Goal: Task Accomplishment & Management: Complete application form

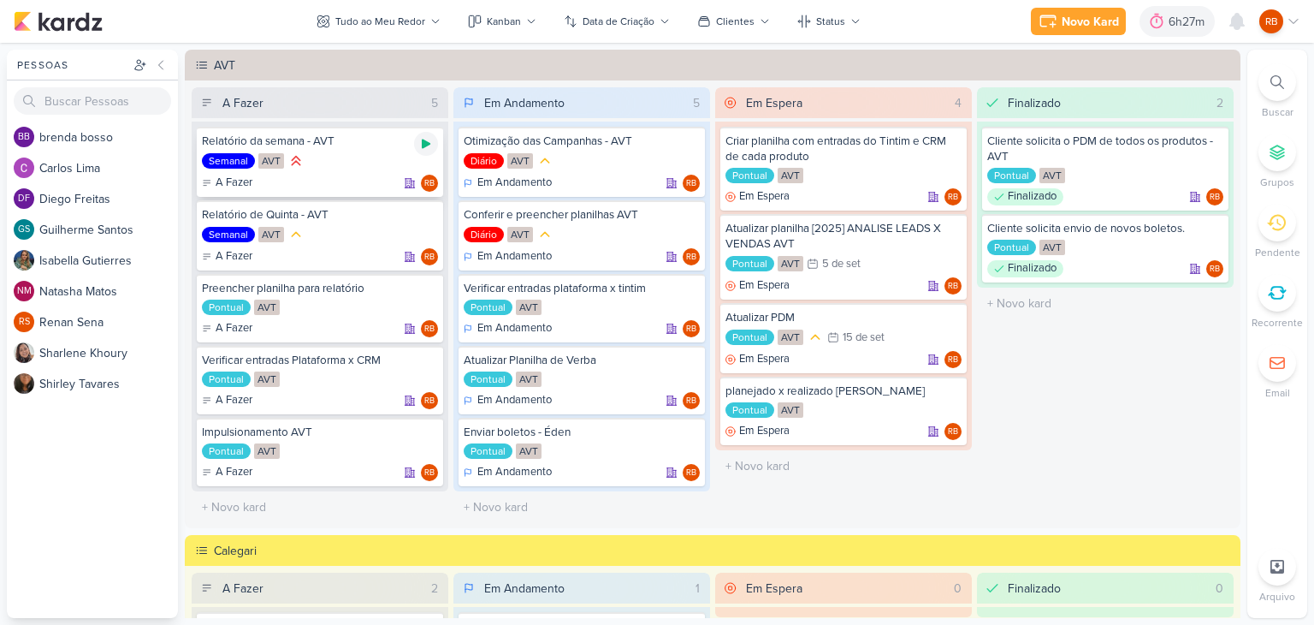
click at [425, 139] on icon at bounding box center [426, 144] width 14 height 14
click at [1157, 15] on div "6h27m" at bounding box center [1165, 22] width 41 height 18
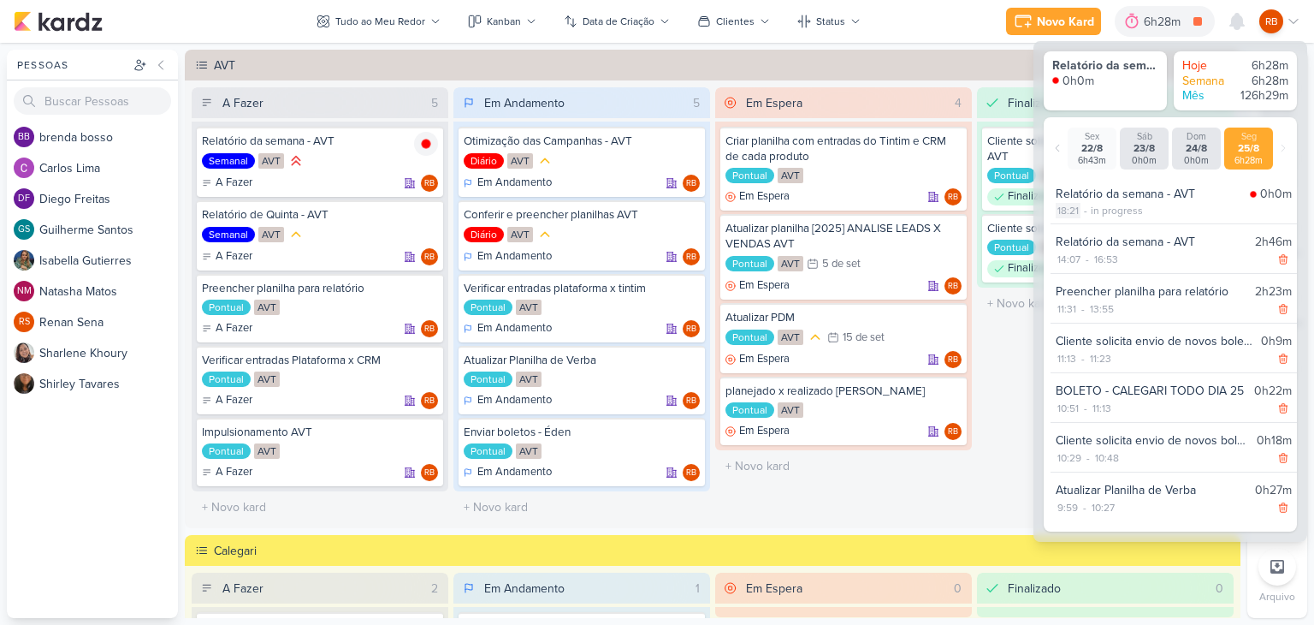
click at [1068, 208] on div "18:21" at bounding box center [1068, 210] width 25 height 15
select select "18"
click at [1093, 232] on select "00 01 02 03 04 05 06 07 08 09 10 11 12 13 14 15 16 17 18 19 20 21 22 23 24 25 2…" at bounding box center [1099, 232] width 24 height 21
select select "0"
click at [1087, 222] on select "00 01 02 03 04 05 06 07 08 09 10 11 12 13 14 15 16 17 18 19 20 21 22 23 24 25 2…" at bounding box center [1099, 232] width 24 height 21
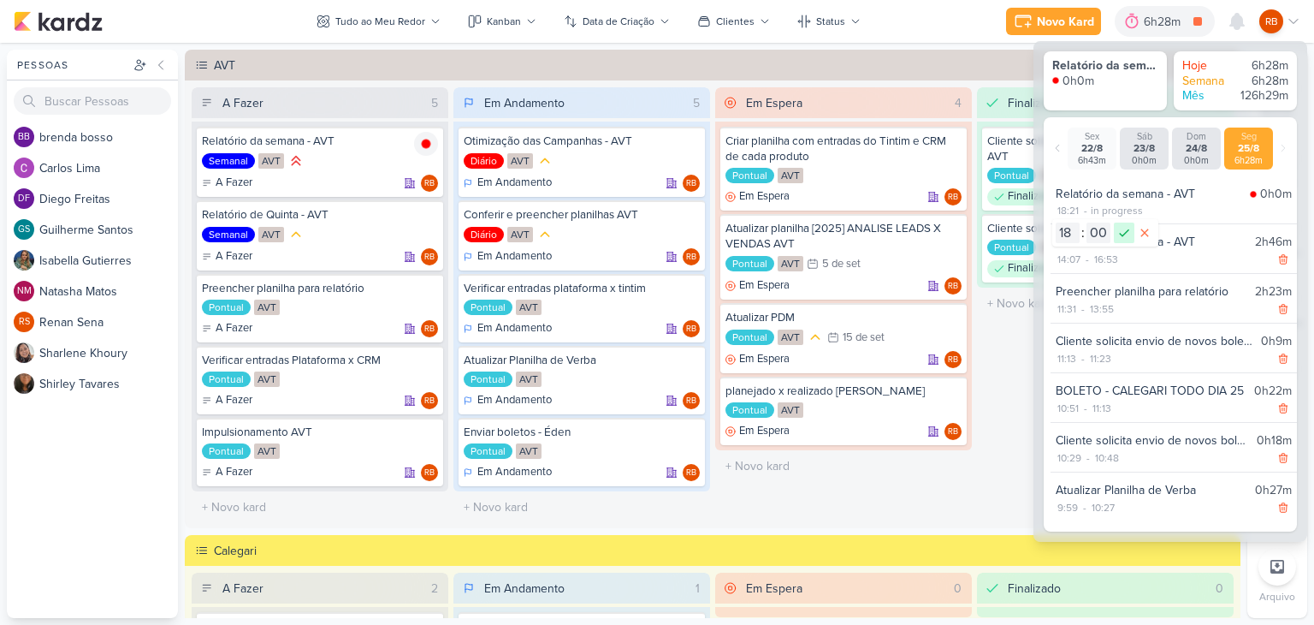
click at [1123, 228] on icon at bounding box center [1124, 232] width 21 height 21
click at [1194, 204] on div "18:00 - in progress" at bounding box center [1174, 210] width 236 height 15
click at [1152, 15] on div "6h55m" at bounding box center [1165, 22] width 42 height 18
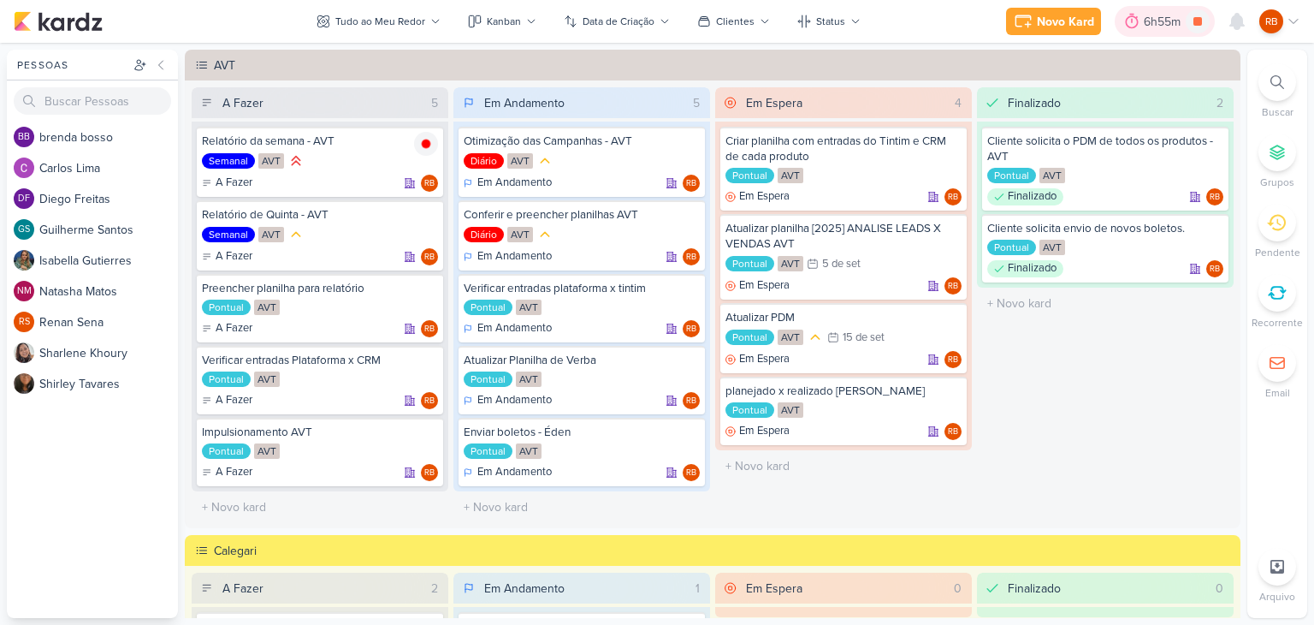
click at [1157, 17] on div "6h55m" at bounding box center [1165, 22] width 42 height 18
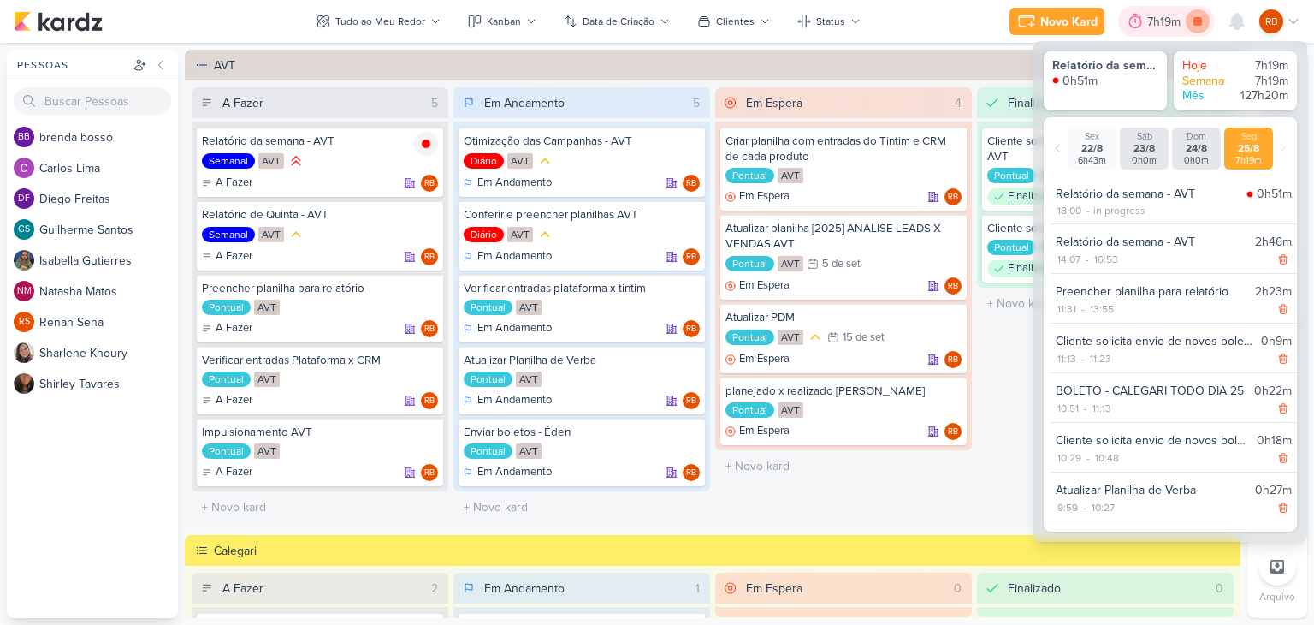
click at [1199, 22] on icon at bounding box center [1197, 21] width 9 height 9
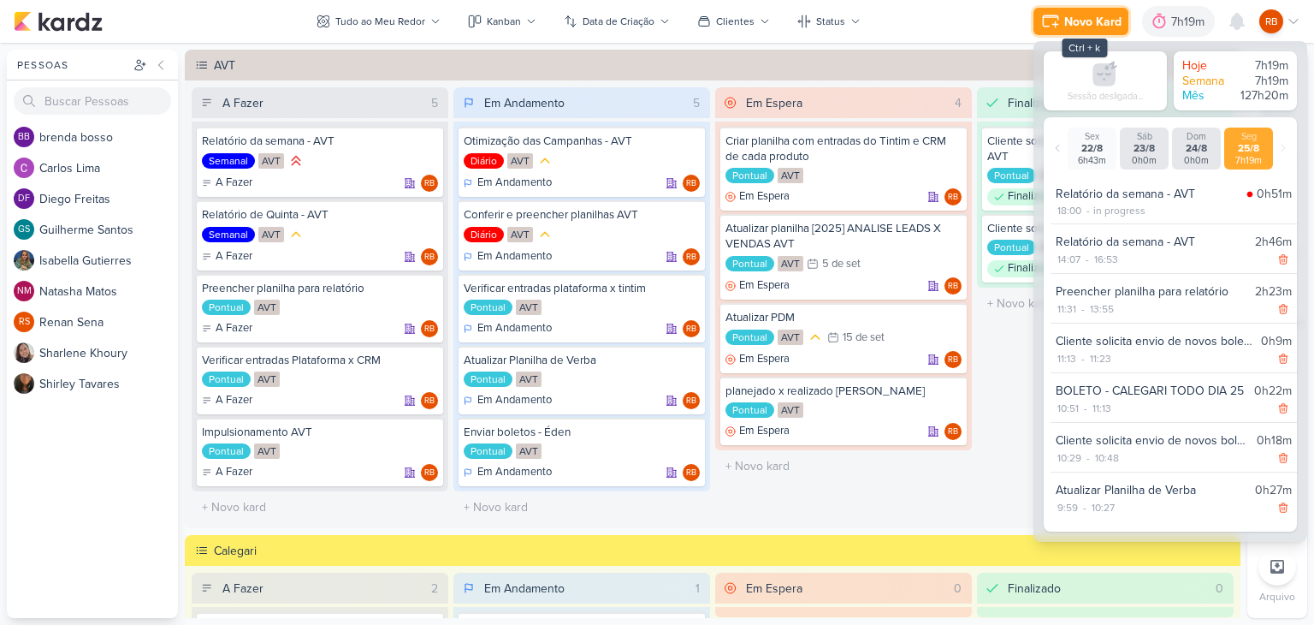
click at [1081, 21] on div "Novo Kard" at bounding box center [1092, 22] width 57 height 18
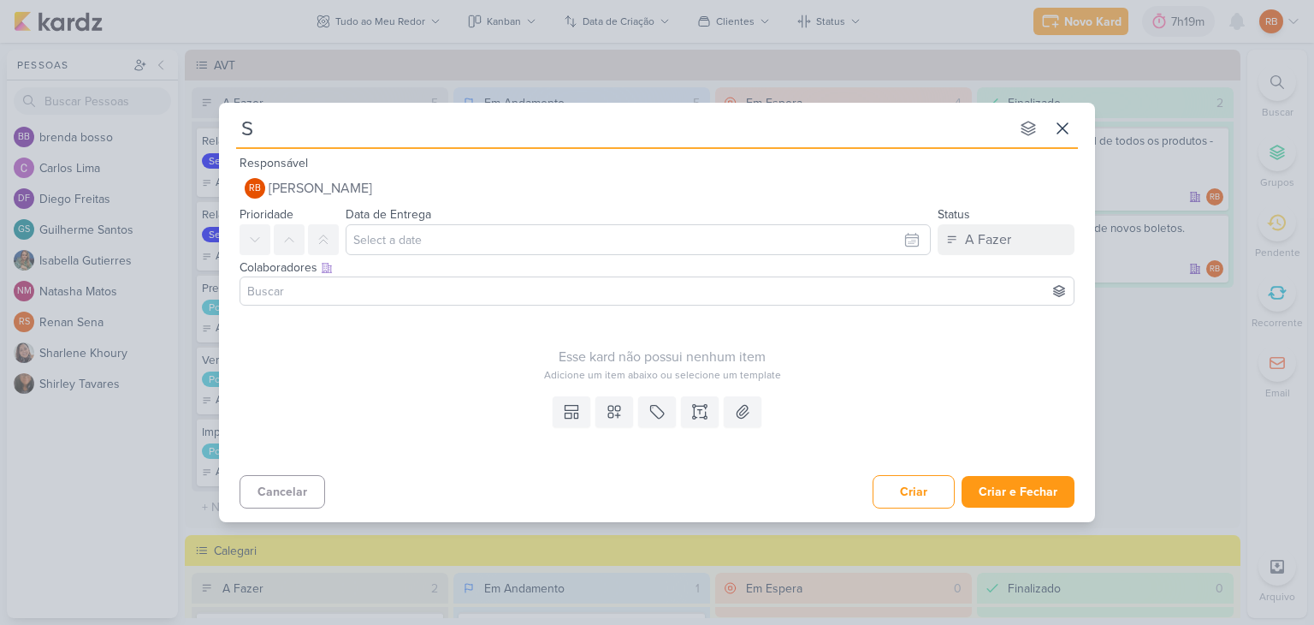
type input "Su"
type input "Subir nova"
type input "Subir novas pe"
type input "Subir novas peças"
type input "Subir novas peças -"
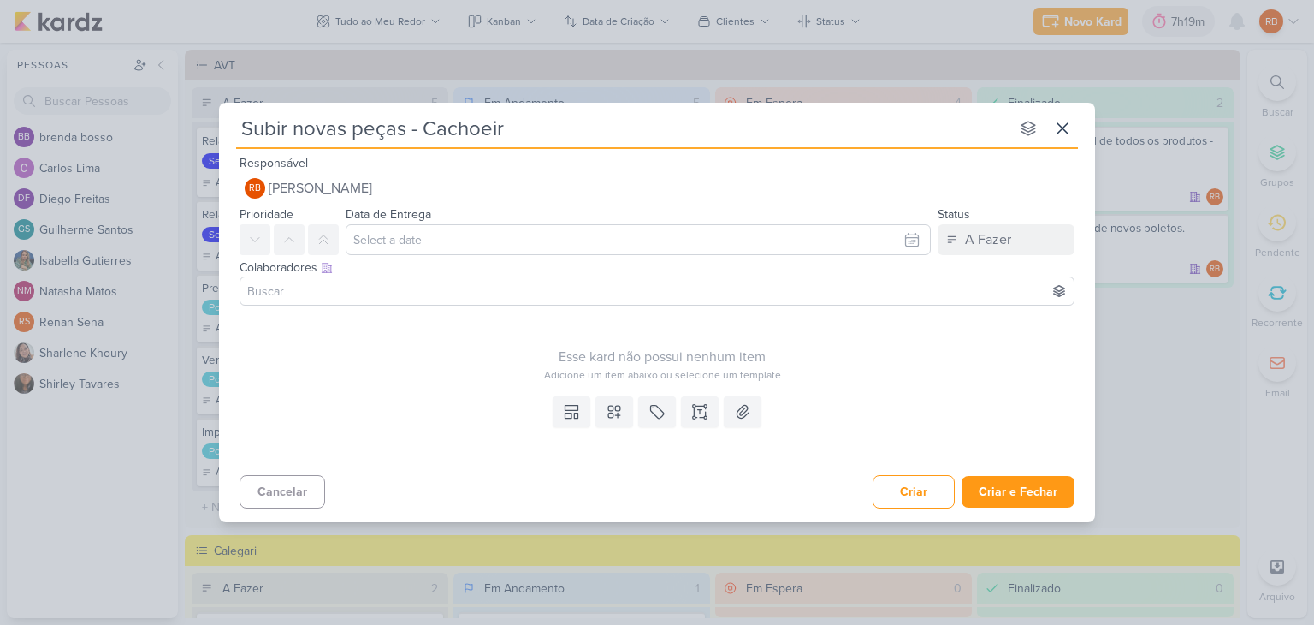
type input "Subir novas peças - Cachoeira"
click at [657, 413] on icon at bounding box center [656, 411] width 17 height 17
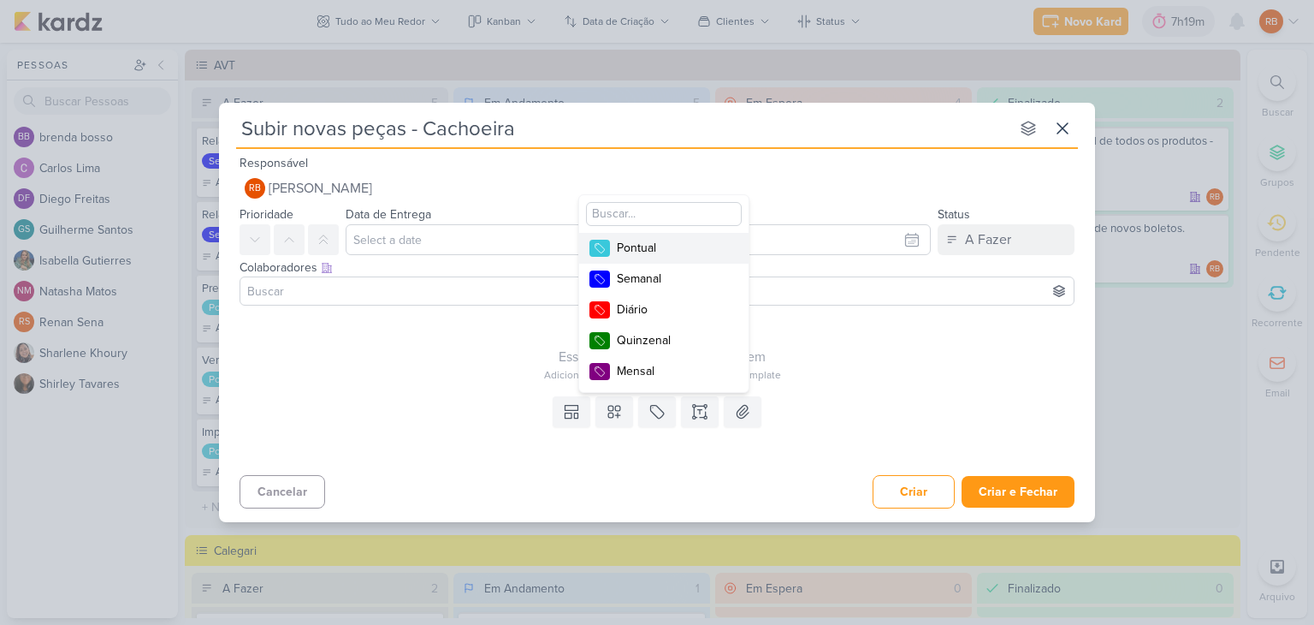
click at [661, 247] on div "Pontual" at bounding box center [672, 248] width 111 height 18
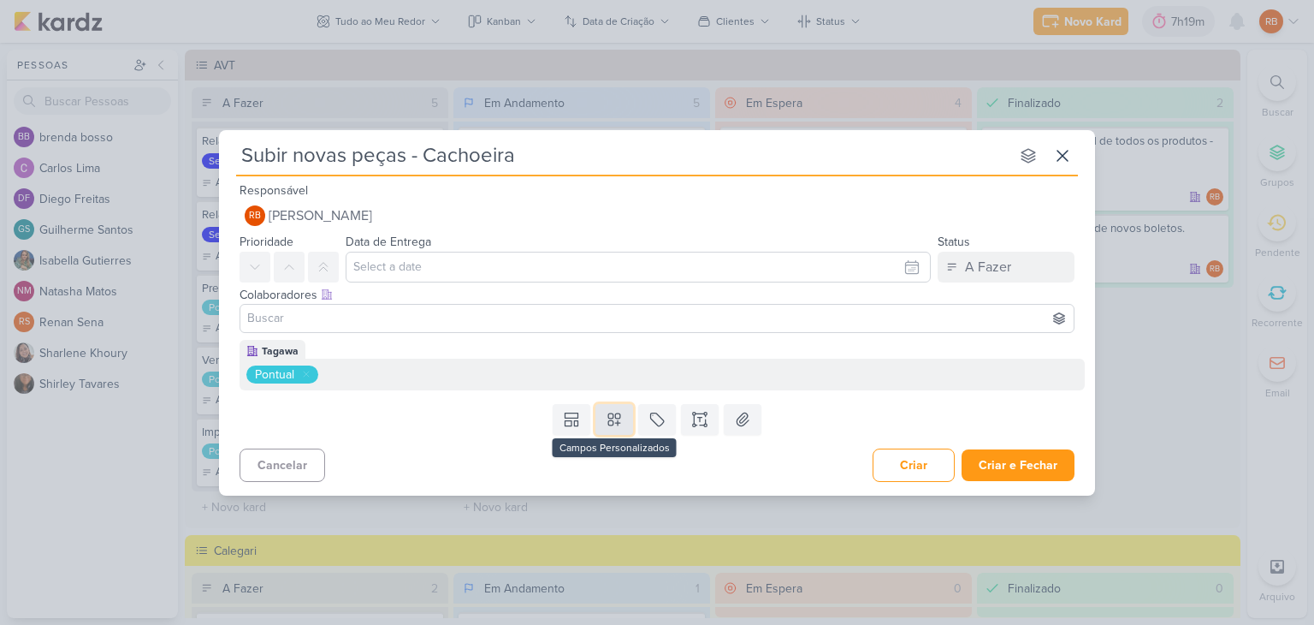
click at [610, 419] on icon at bounding box center [614, 419] width 12 height 12
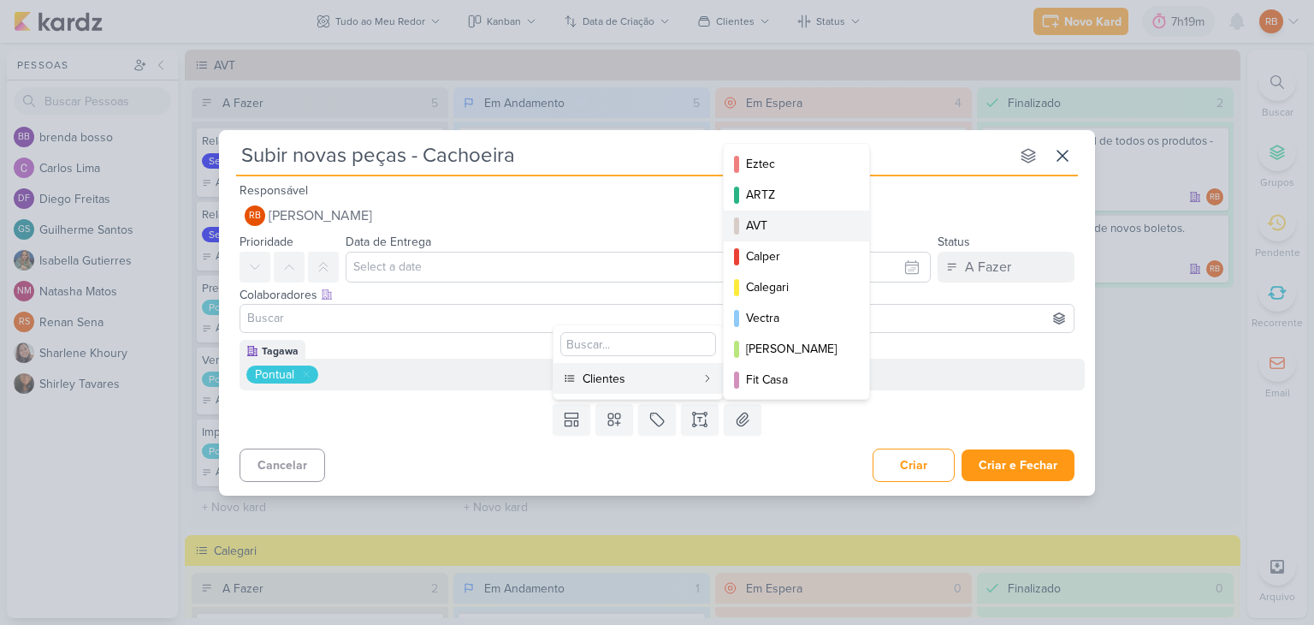
click at [799, 222] on div "AVT" at bounding box center [797, 225] width 103 height 18
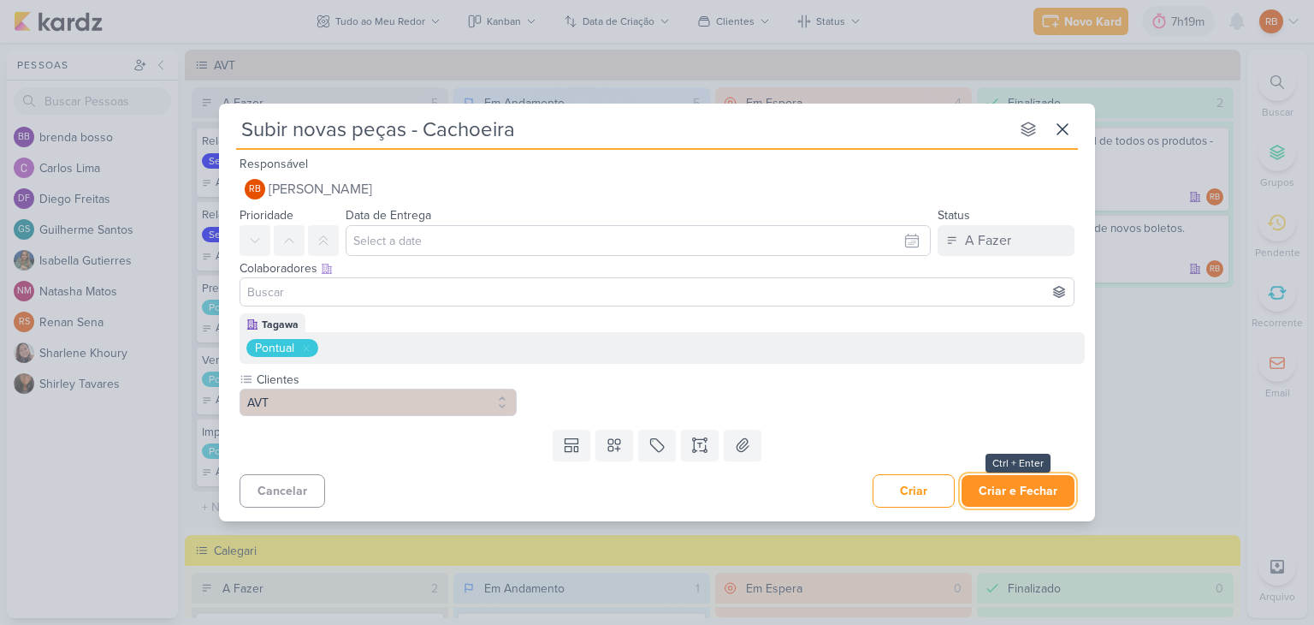
click at [1030, 490] on button "Criar e Fechar" at bounding box center [1018, 491] width 113 height 32
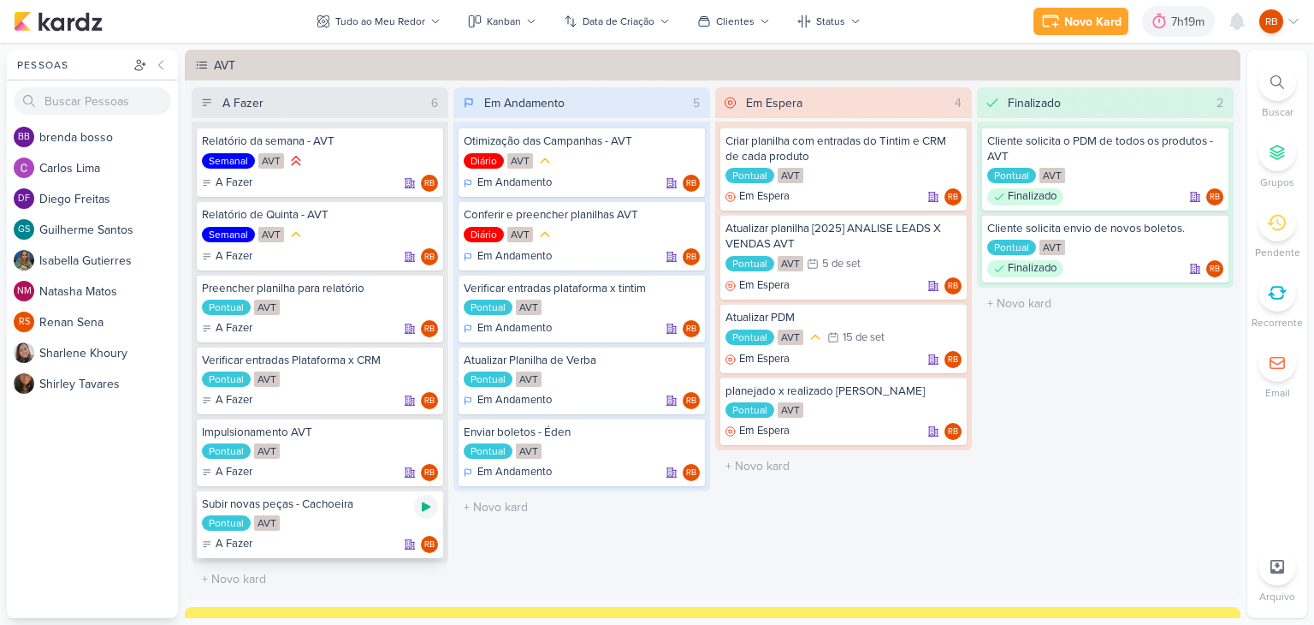
click at [422, 502] on icon at bounding box center [426, 506] width 9 height 9
click at [1151, 18] on div "7h19m" at bounding box center [1166, 22] width 38 height 18
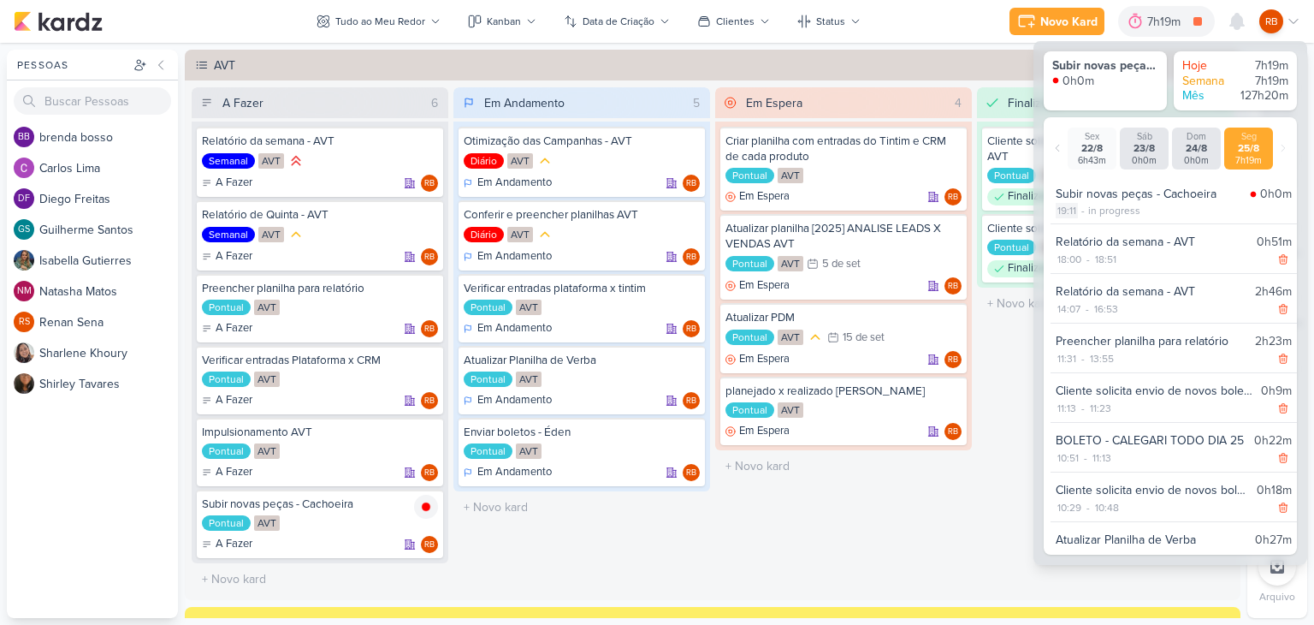
click at [1071, 211] on div "19:11" at bounding box center [1067, 210] width 22 height 15
select select "19"
select select "11"
click at [1071, 234] on select "00 01 02 03 04 05 06 07 08 09 10 11 12 13 14 15 16 17 18 19 20 21 22 23" at bounding box center [1068, 232] width 24 height 21
select select "18"
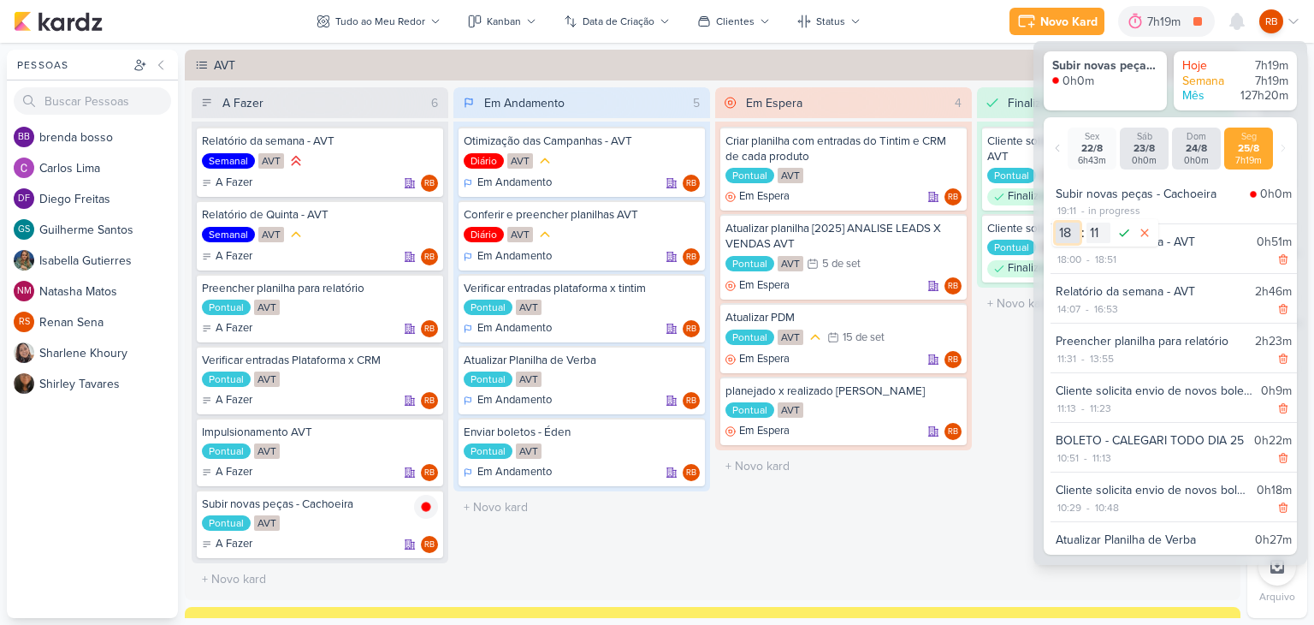
click at [1056, 222] on select "00 01 02 03 04 05 06 07 08 09 10 11 12 13 14 15 16 17 18 19 20 21 22 23" at bounding box center [1068, 232] width 24 height 21
click at [1094, 236] on select "00 01 02 03 04 05 06 07 08 09 10 11 12 13 14 15 16 17 18 19 20 21 22 23 24 25 2…" at bounding box center [1099, 232] width 24 height 21
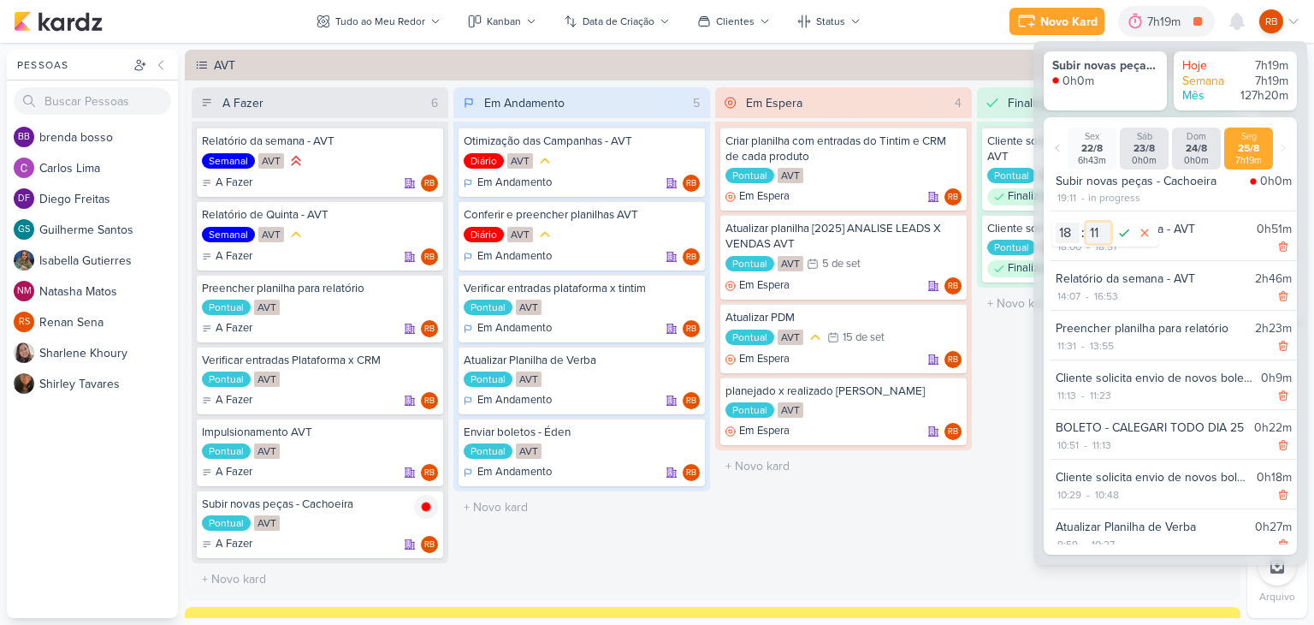
scroll to position [26, 0]
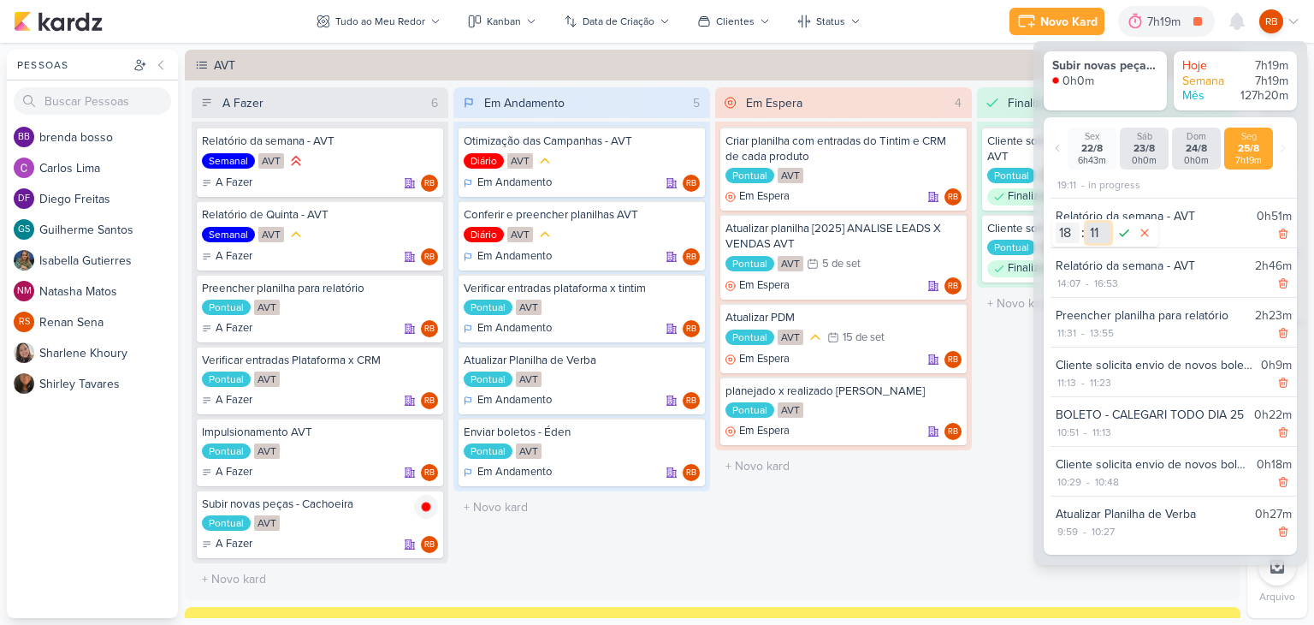
click at [1097, 233] on select "00 01 02 03 04 05 06 07 08 09 10 11 12 13 14 15 16 17 18 19 20 21 22 23 24 25 2…" at bounding box center [1099, 232] width 24 height 21
select select "54"
click at [1087, 222] on select "00 01 02 03 04 05 06 07 08 09 10 11 12 13 14 15 16 17 18 19 20 21 22 23 24 25 2…" at bounding box center [1099, 232] width 24 height 21
click at [1094, 228] on select "00 01 02 03 04 05 06 07 08 09 10 11 12 13 14 15 16 17 18 19 20 21 22 23 24 25 2…" at bounding box center [1099, 232] width 24 height 21
click at [1128, 235] on icon at bounding box center [1124, 232] width 21 height 21
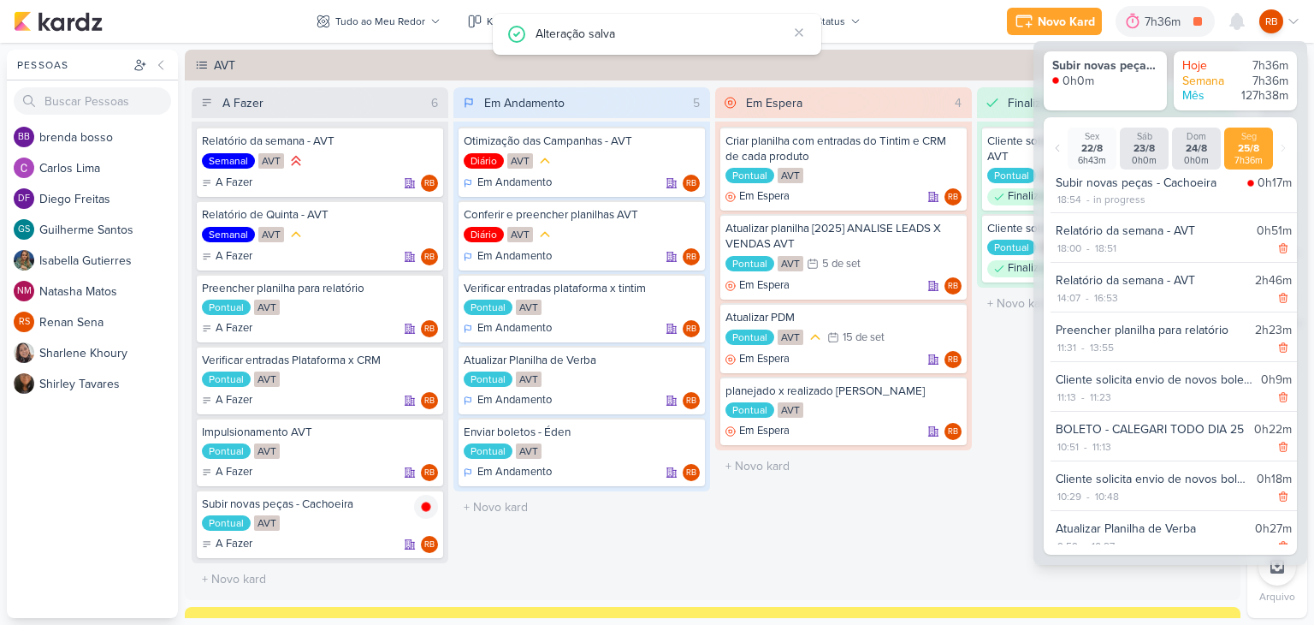
scroll to position [0, 0]
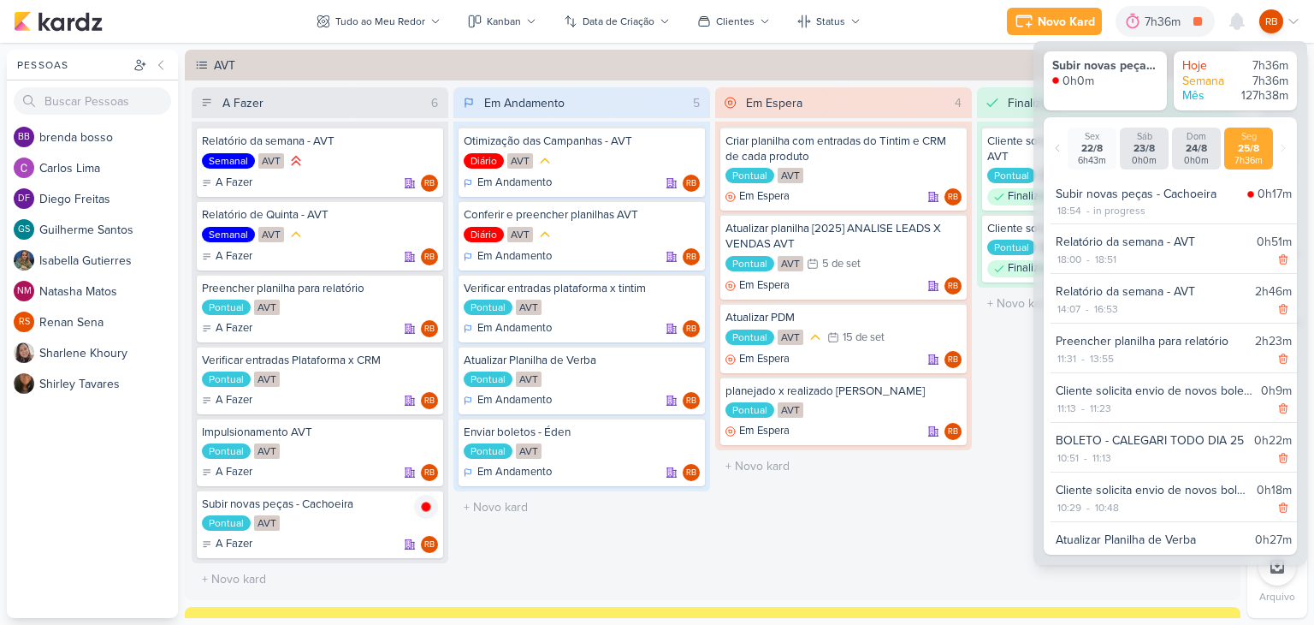
click at [999, 470] on div "Finalizado 2 Cliente solicita o PDM de todos os produtos - AVT Pontual AVT Fina…" at bounding box center [1105, 340] width 257 height 507
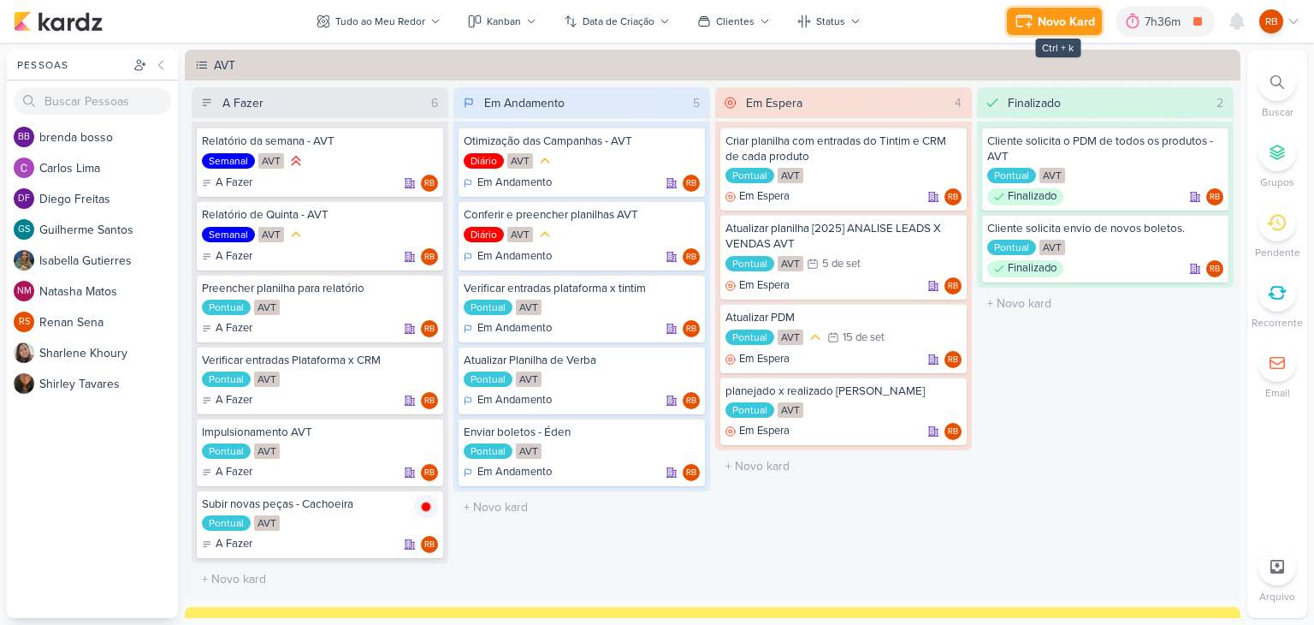
click at [1044, 15] on div "Novo Kard" at bounding box center [1066, 22] width 57 height 18
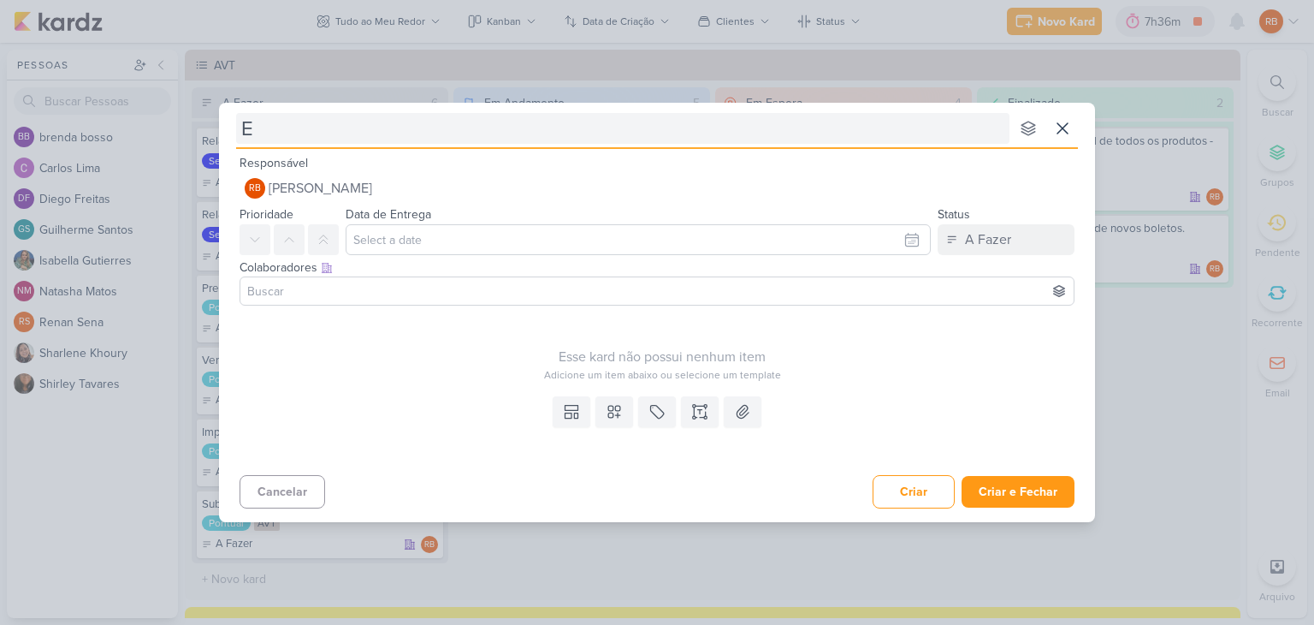
type input "En"
type input "Envi"
type input "Envia"
type input "Enviar"
type input "Envi"
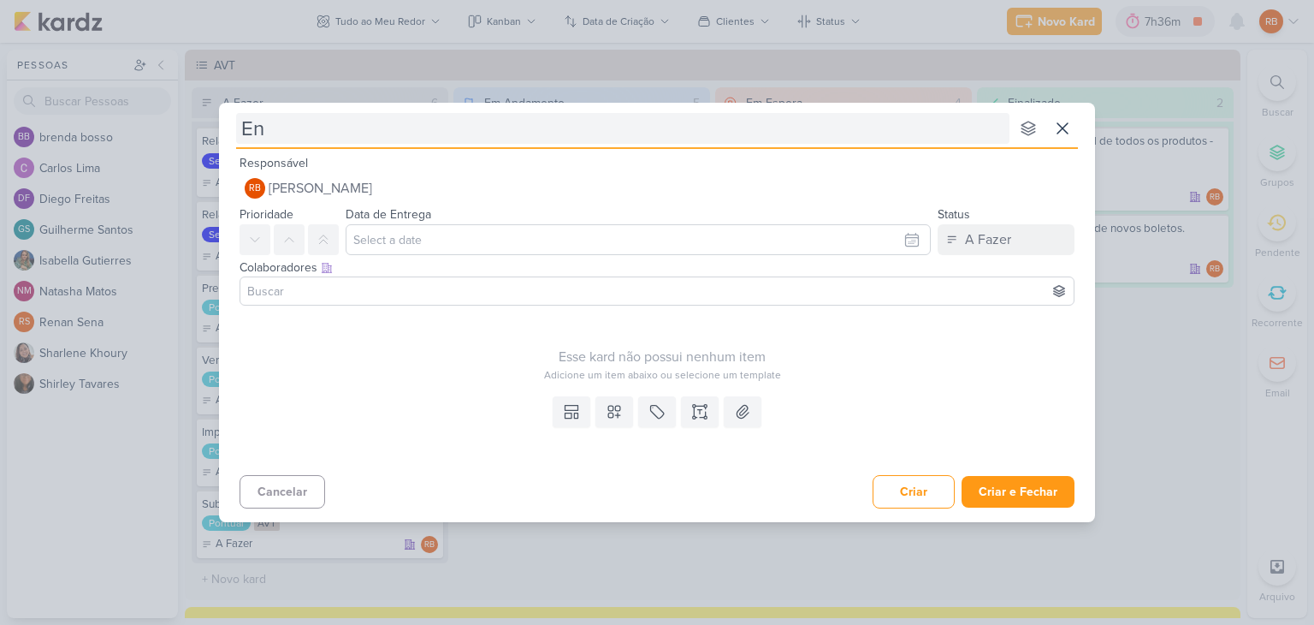
type input "E"
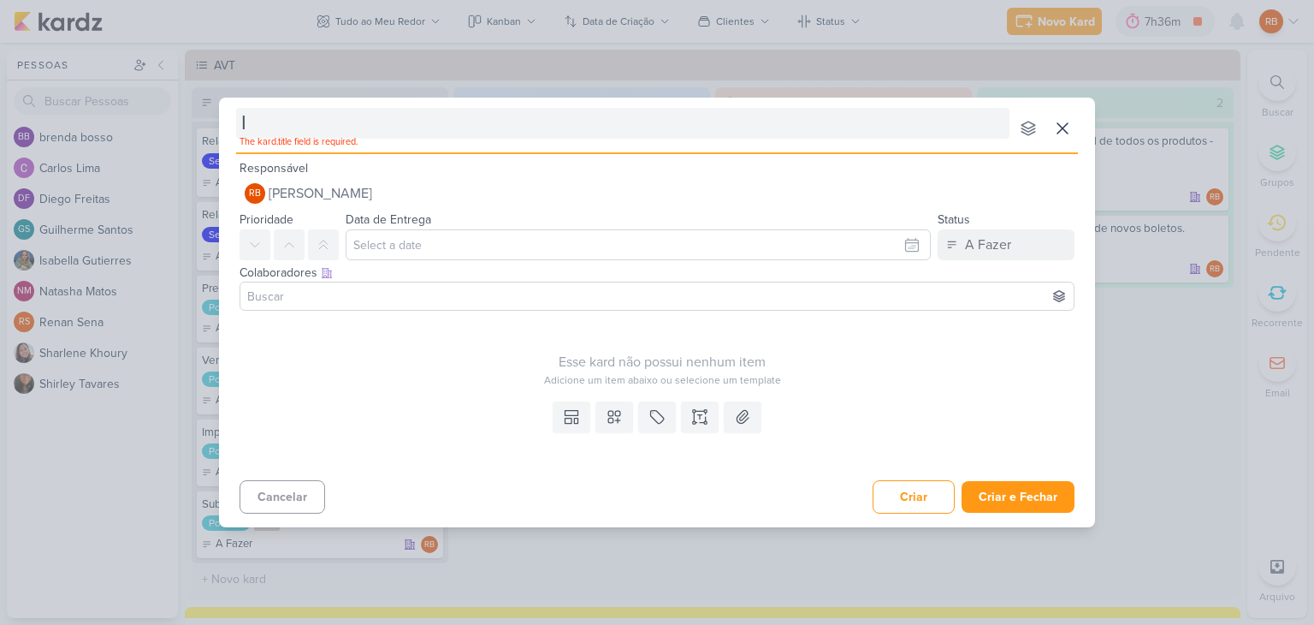
type input "In"
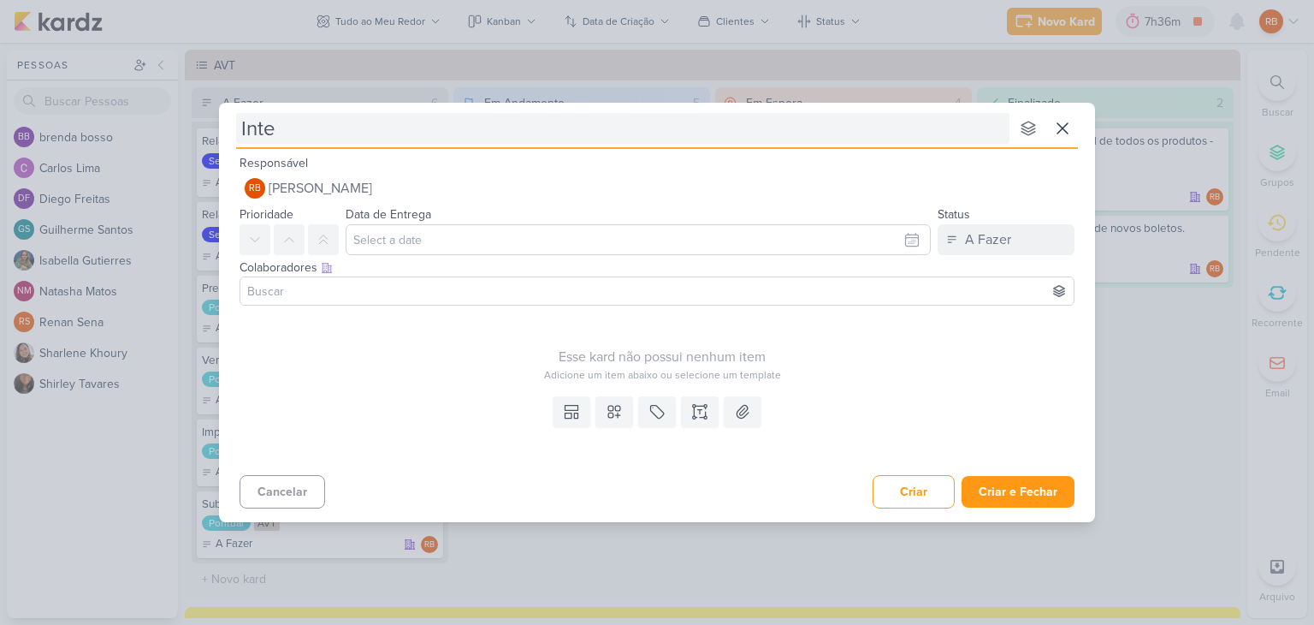
type input "Integ"
type input "Integra"
type input "Integrar"
type input "Integrar novas mensagens no t"
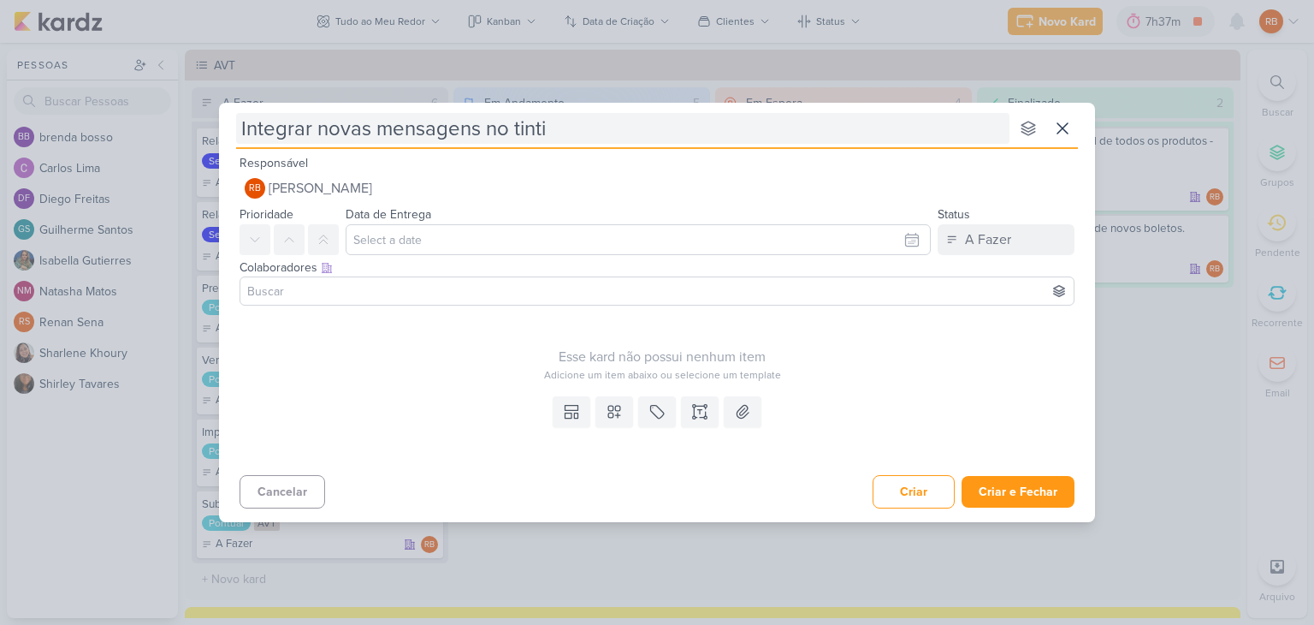
type input "Integrar novas mensagens no tintim"
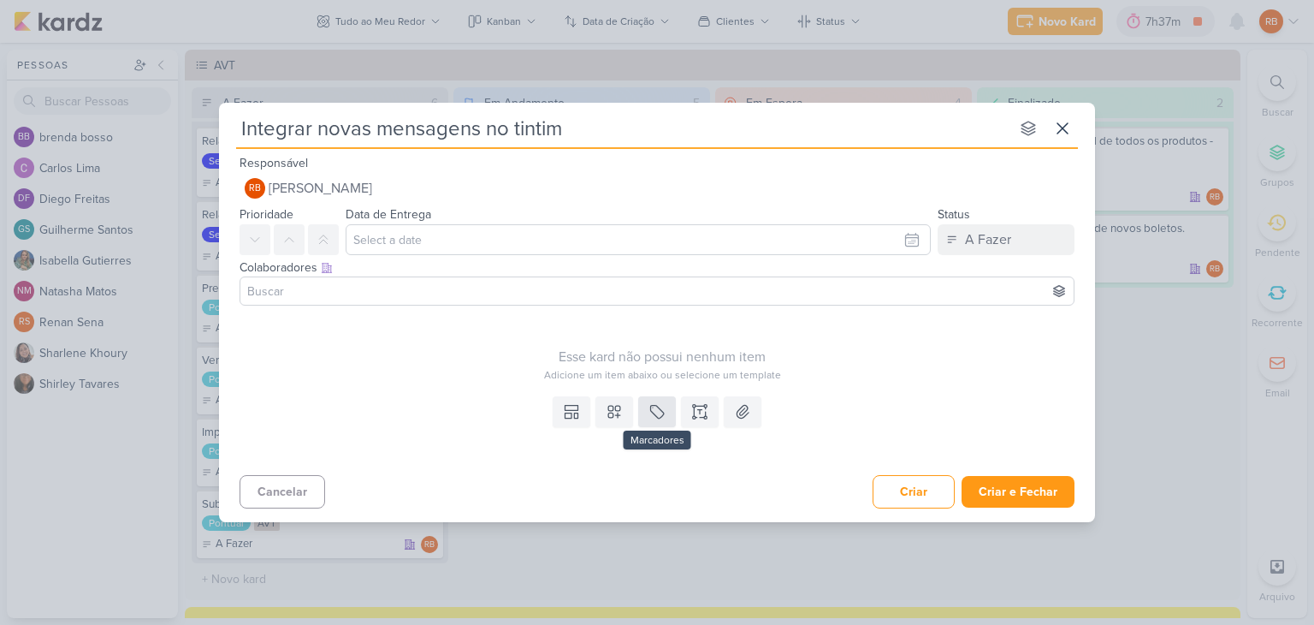
type input "Integrar novas mensagens no tintim"
click at [654, 413] on icon at bounding box center [656, 411] width 17 height 17
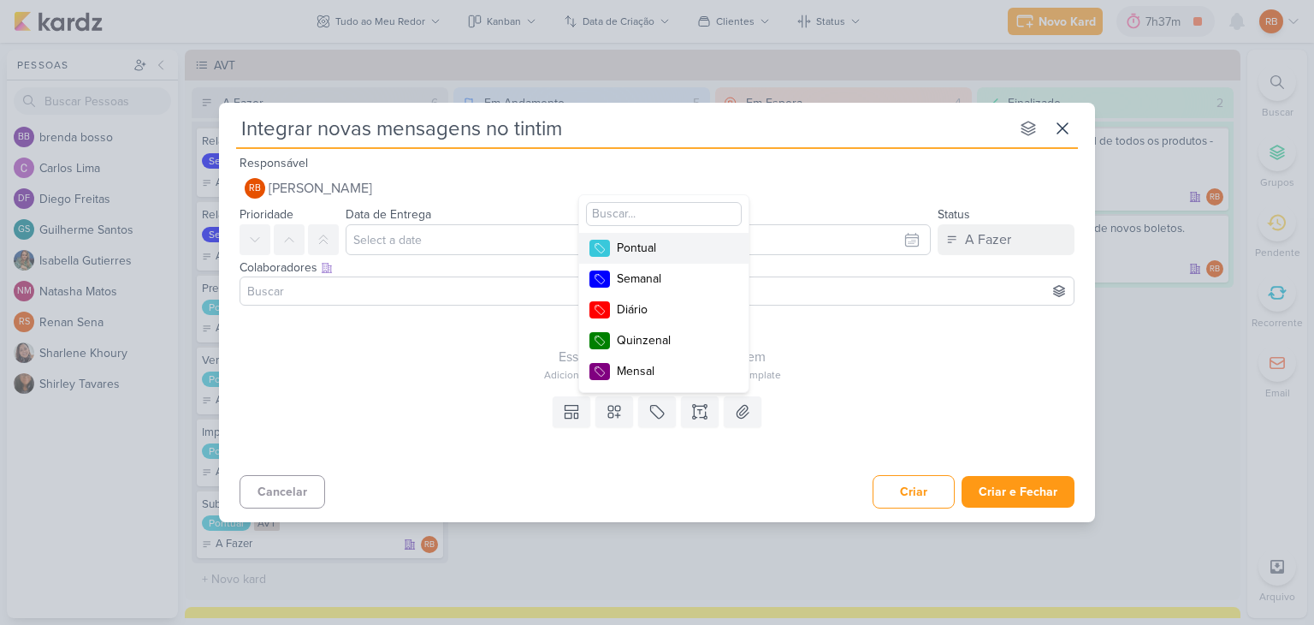
click at [654, 242] on div "Pontual" at bounding box center [672, 248] width 111 height 18
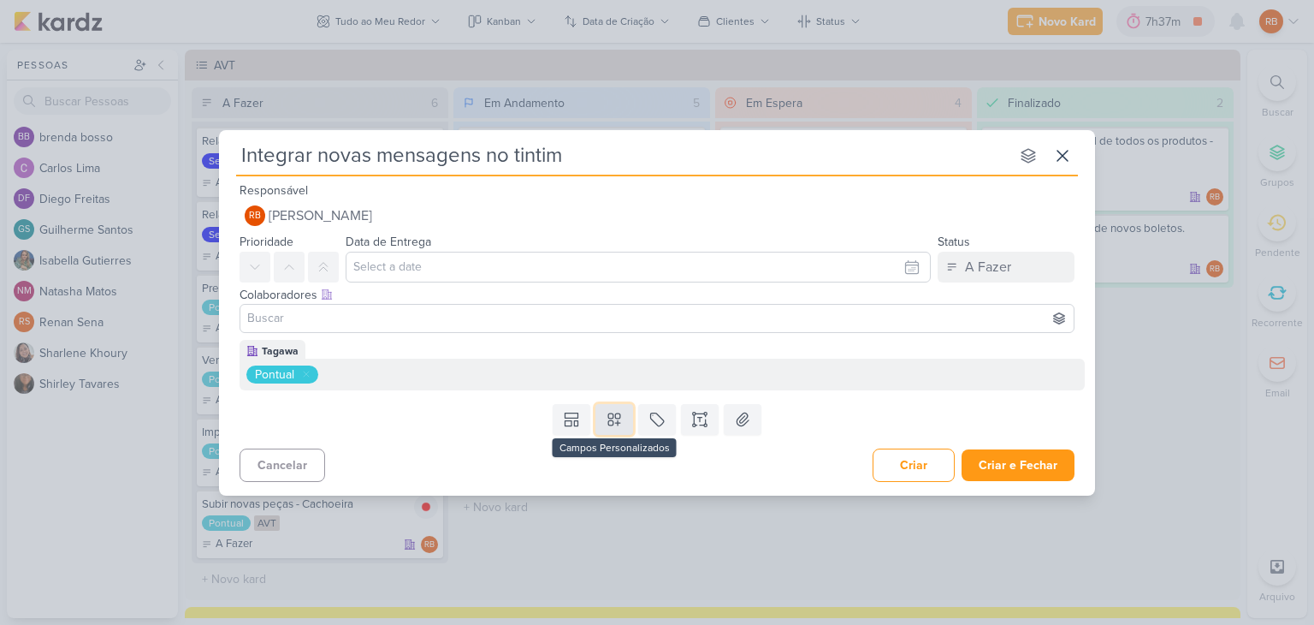
click at [616, 422] on icon at bounding box center [614, 419] width 12 height 12
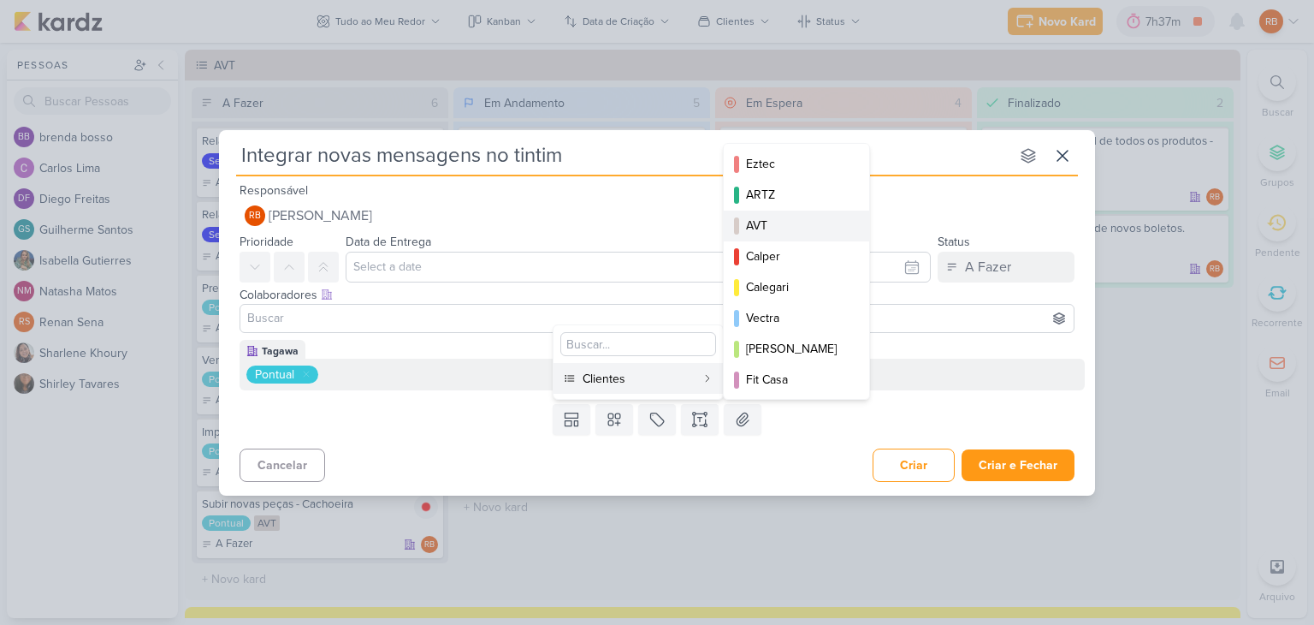
click at [773, 227] on div "AVT" at bounding box center [797, 225] width 103 height 18
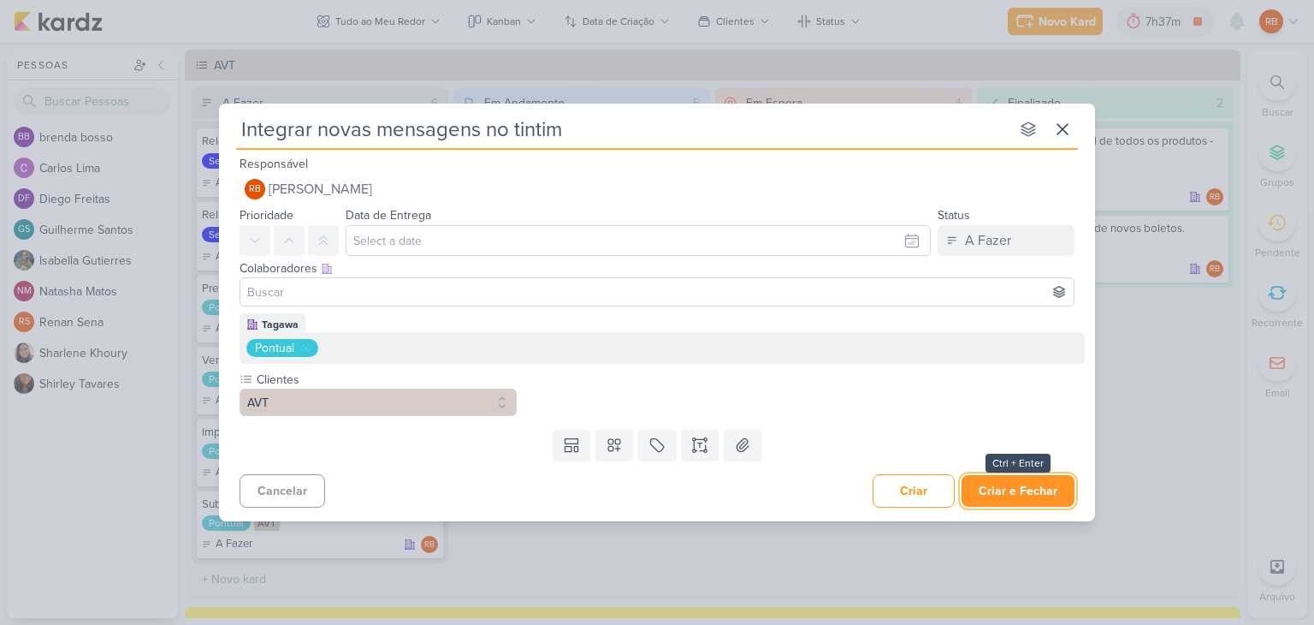
click at [1029, 491] on button "Criar e Fechar" at bounding box center [1018, 491] width 113 height 32
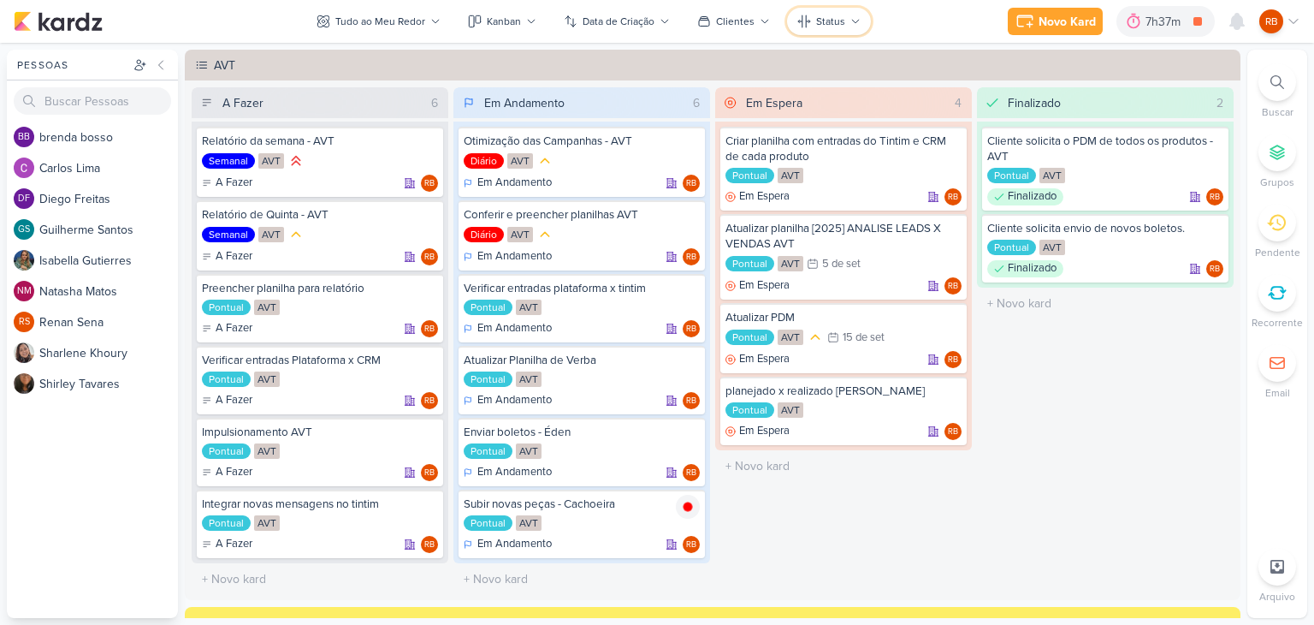
click at [801, 32] on button "Status" at bounding box center [829, 21] width 84 height 27
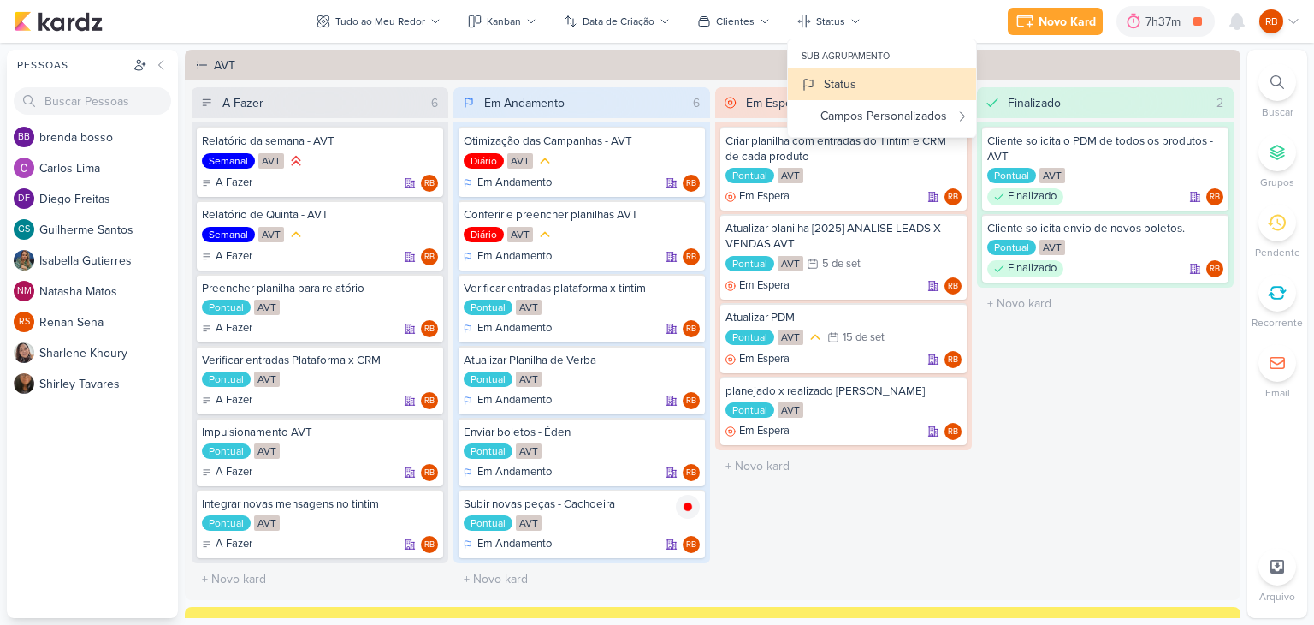
click at [905, 26] on div "Novo Kard Ctrl + k 7h37m Subir novas peças - Cachoeira 0h1m Hoje 7h37m Semana 7…" at bounding box center [657, 21] width 1287 height 43
